Goal: Task Accomplishment & Management: Manage account settings

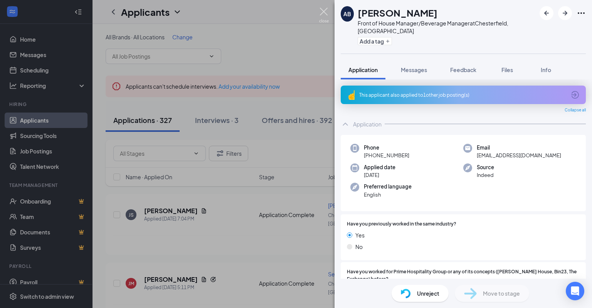
click at [322, 11] on img at bounding box center [324, 15] width 10 height 15
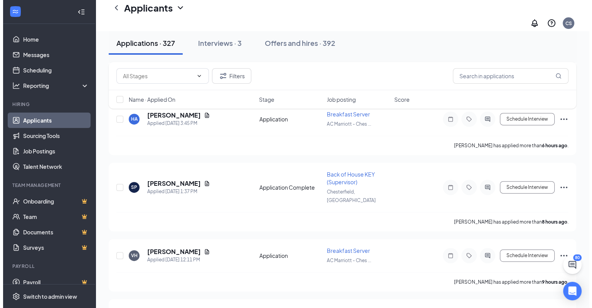
scroll to position [308, 0]
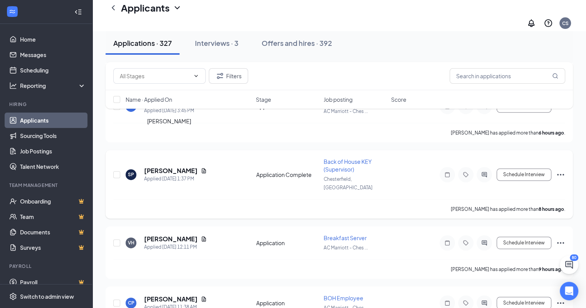
click at [168, 166] on h5 "[PERSON_NAME]" at bounding box center [171, 170] width 54 height 8
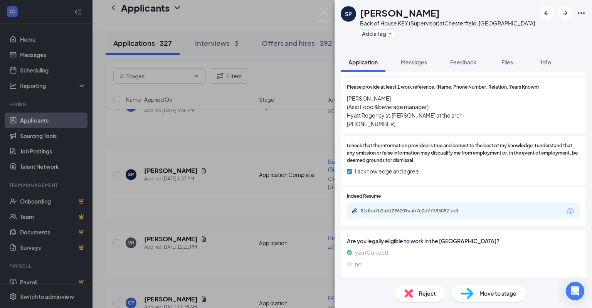
scroll to position [598, 0]
click at [401, 209] on div "81dba7b2a51296209aab7c0d77385082.pdf" at bounding box center [415, 210] width 108 height 6
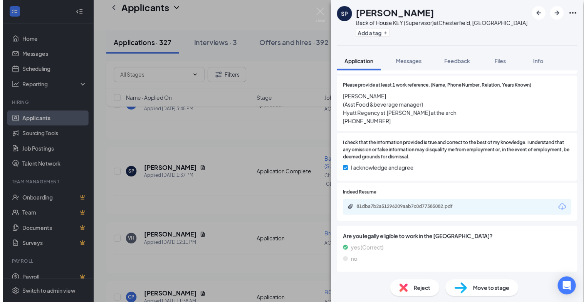
scroll to position [595, 0]
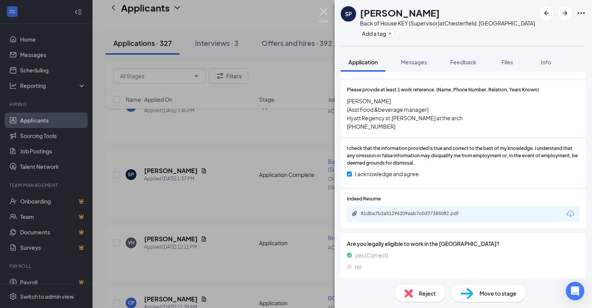
click at [325, 8] on img at bounding box center [324, 15] width 10 height 15
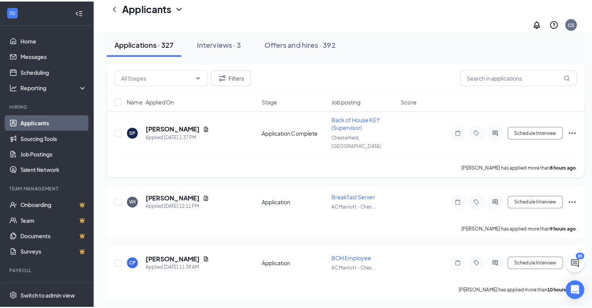
scroll to position [385, 0]
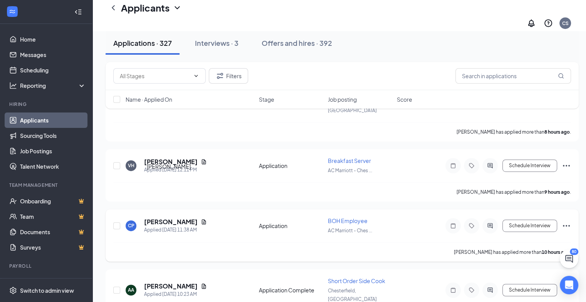
click at [167, 218] on h5 "[PERSON_NAME]" at bounding box center [171, 222] width 54 height 8
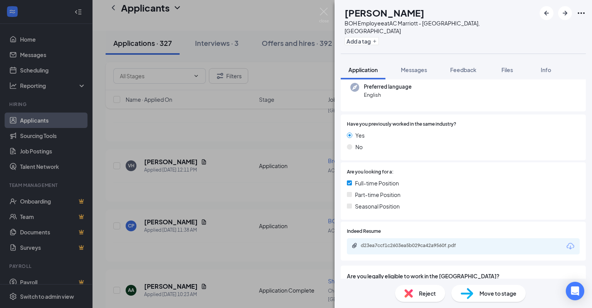
scroll to position [106, 0]
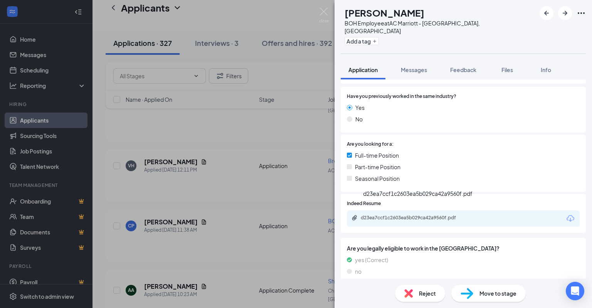
click at [432, 215] on div "d23ea7ccf1c2603ea5b029ca42a9560f.pdf" at bounding box center [415, 218] width 108 height 6
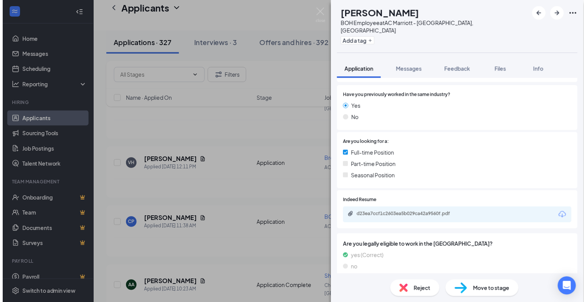
scroll to position [103, 0]
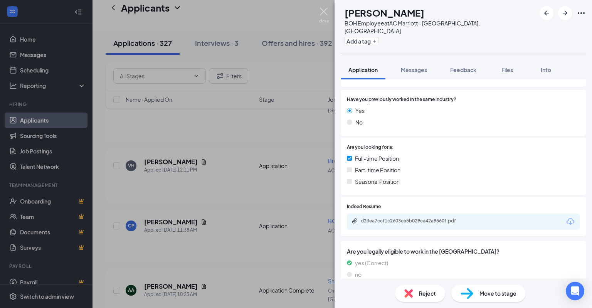
click at [321, 8] on img at bounding box center [324, 15] width 10 height 15
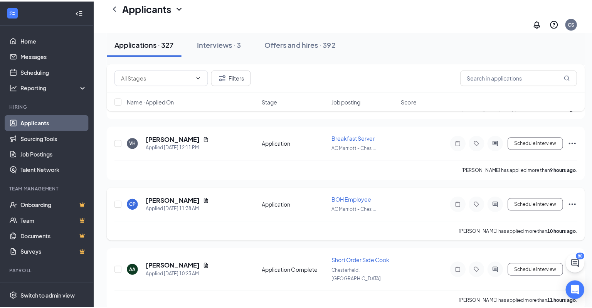
scroll to position [424, 0]
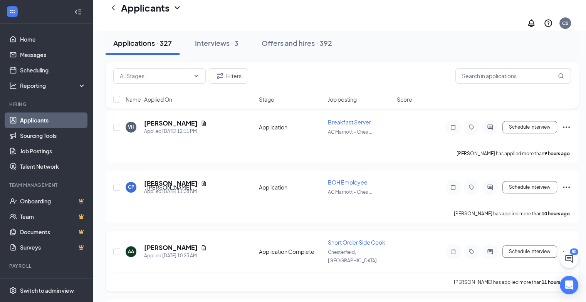
click at [167, 244] on h5 "[PERSON_NAME]" at bounding box center [171, 248] width 54 height 8
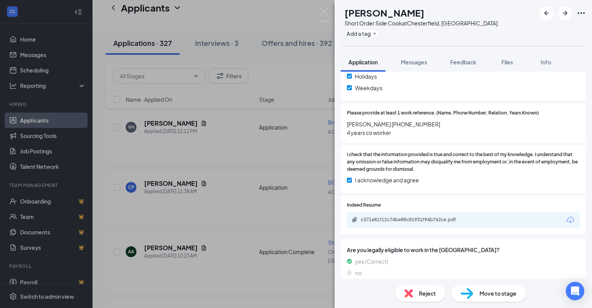
scroll to position [560, 0]
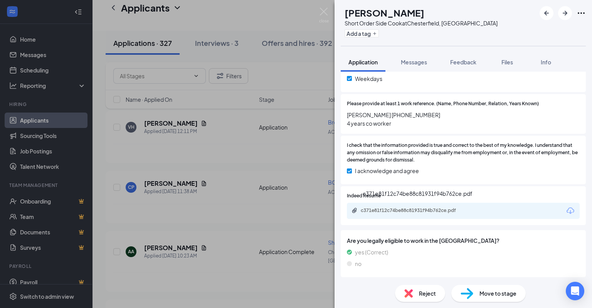
click at [404, 212] on div "c371e81f12c74be88c81931f94b762ce.pdf" at bounding box center [415, 210] width 108 height 6
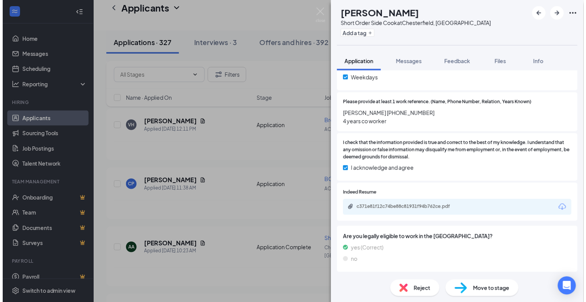
scroll to position [556, 0]
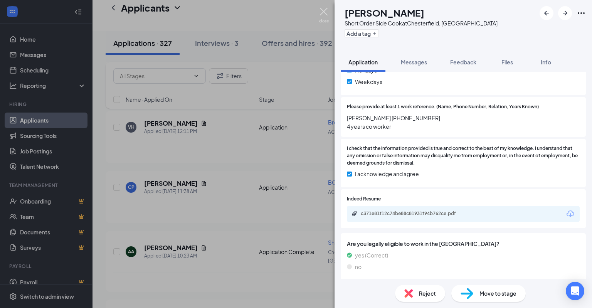
click at [321, 10] on img at bounding box center [324, 15] width 10 height 15
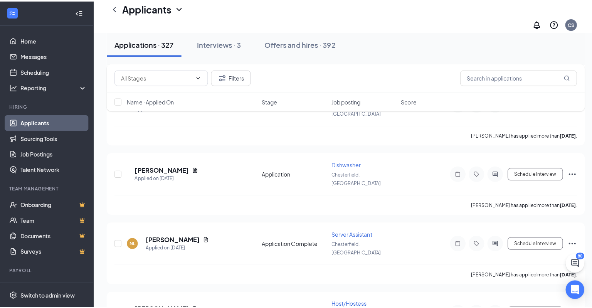
scroll to position [1888, 0]
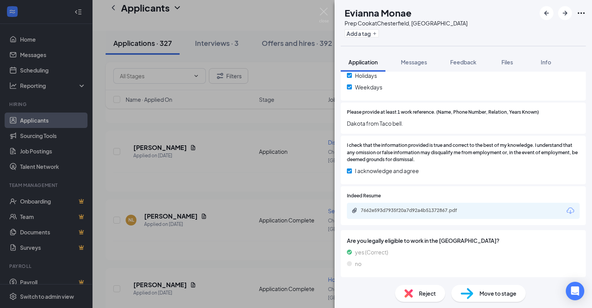
scroll to position [584, 0]
click at [418, 211] on div "7662e593d7935f20a7d92a4b51372867.pdf" at bounding box center [415, 210] width 108 height 6
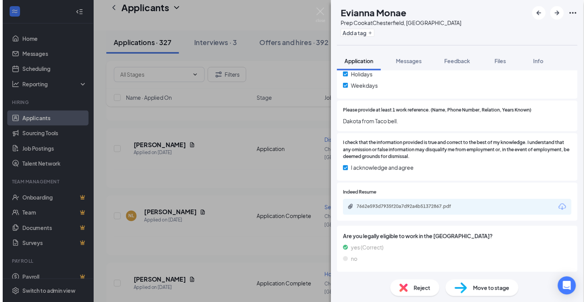
scroll to position [581, 0]
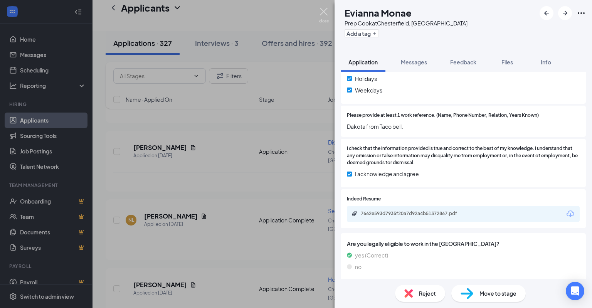
click at [323, 10] on img at bounding box center [324, 15] width 10 height 15
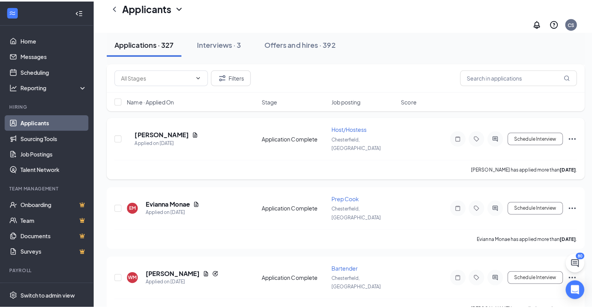
scroll to position [2042, 0]
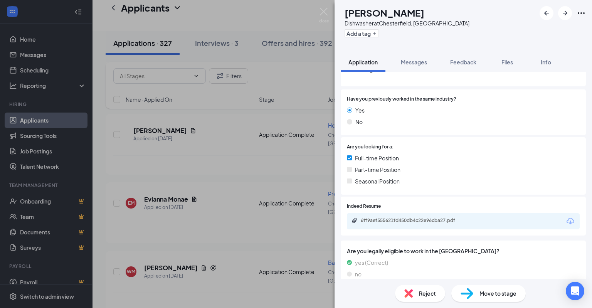
scroll to position [106, 0]
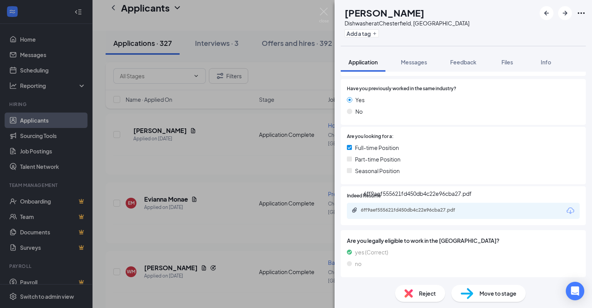
click at [401, 212] on div "6ff9aef555621fd450db4c22e96cba27.pdf" at bounding box center [415, 210] width 108 height 6
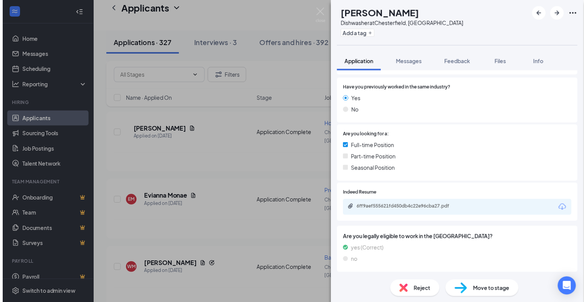
scroll to position [103, 0]
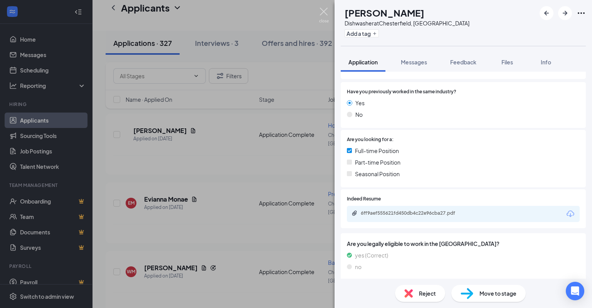
click at [323, 12] on img at bounding box center [324, 15] width 10 height 15
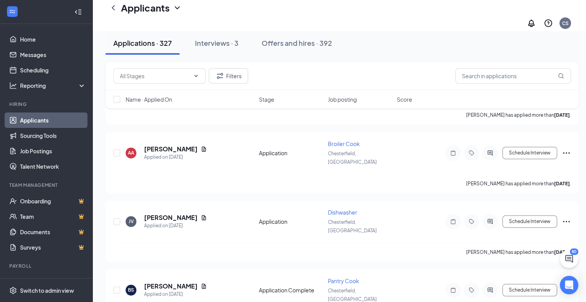
scroll to position [3472, 0]
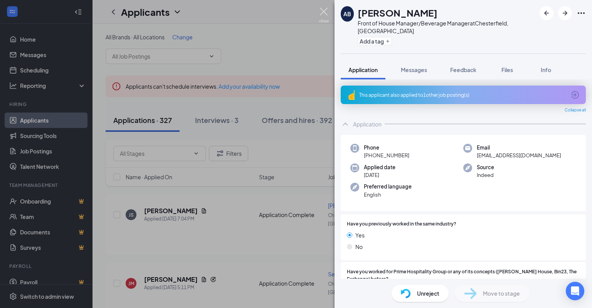
click at [325, 10] on img at bounding box center [324, 15] width 10 height 15
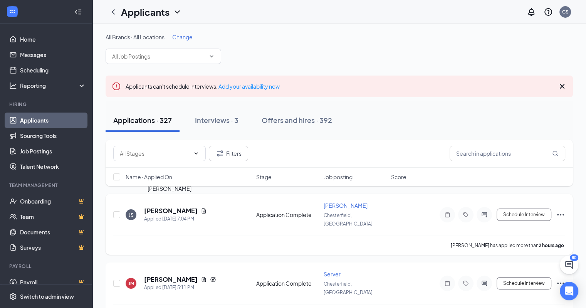
click at [187, 207] on h5 "[PERSON_NAME]" at bounding box center [171, 211] width 54 height 8
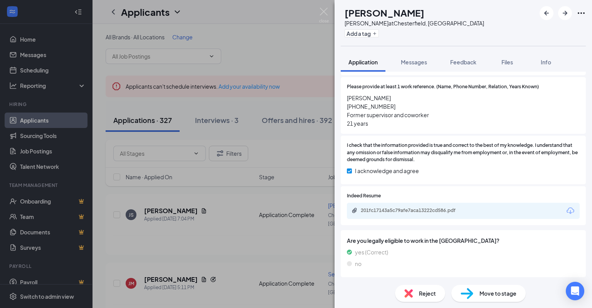
scroll to position [624, 0]
click at [412, 209] on div "201fc17143a5c79afe7aca13222cd586.pdf" at bounding box center [415, 210] width 108 height 6
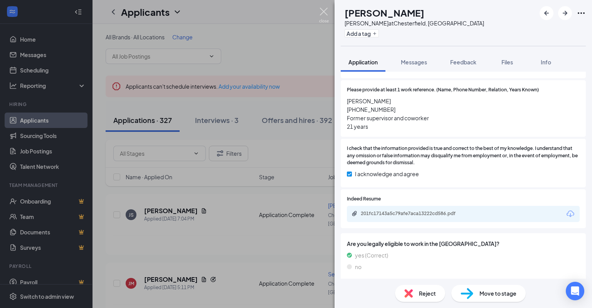
click at [321, 12] on img at bounding box center [324, 15] width 10 height 15
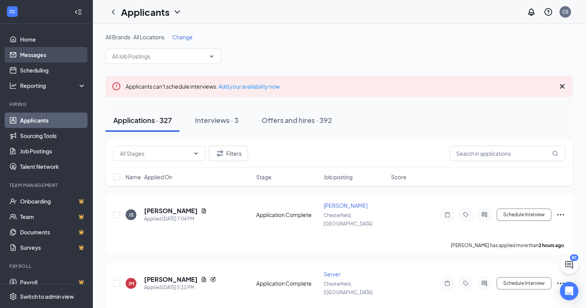
click at [38, 53] on link "Messages" at bounding box center [53, 54] width 66 height 15
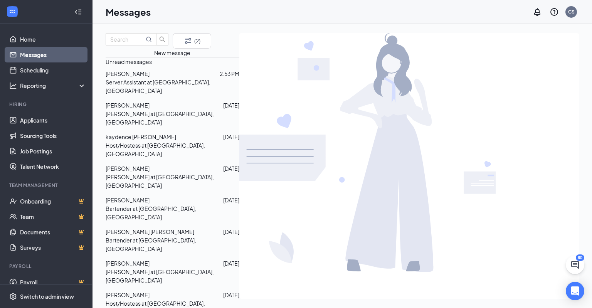
scroll to position [135, 0]
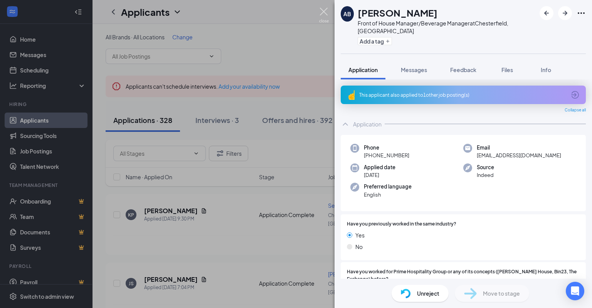
click at [327, 14] on img at bounding box center [324, 15] width 10 height 15
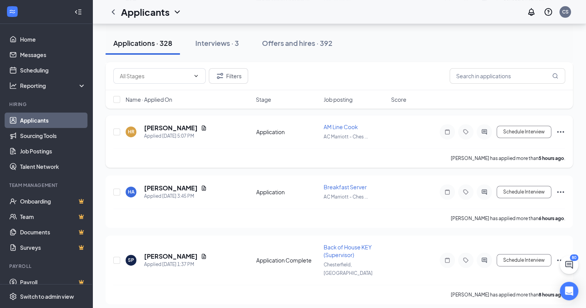
scroll to position [308, 0]
